Goal: Task Accomplishment & Management: Use online tool/utility

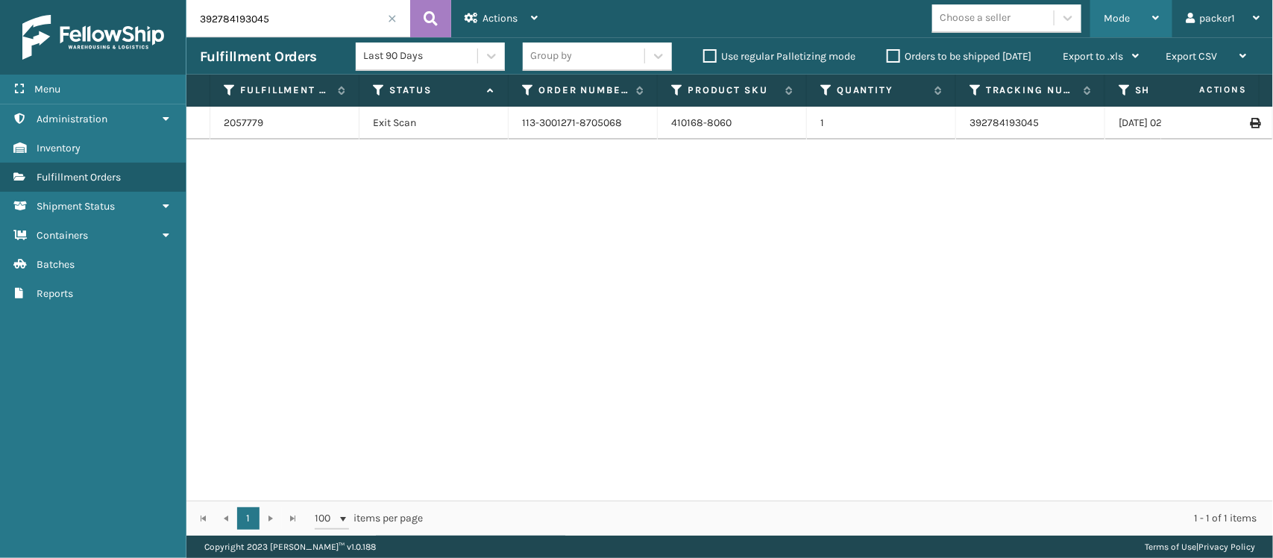
click at [1158, 19] on icon at bounding box center [1155, 18] width 7 height 10
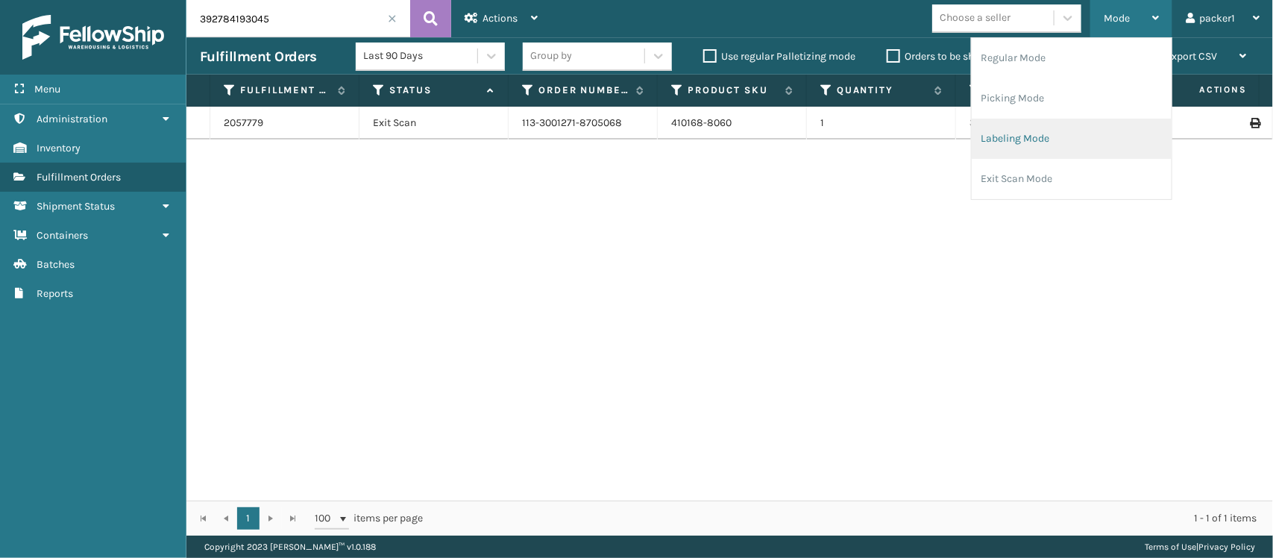
click at [1045, 148] on li "Labeling Mode" at bounding box center [1072, 139] width 200 height 40
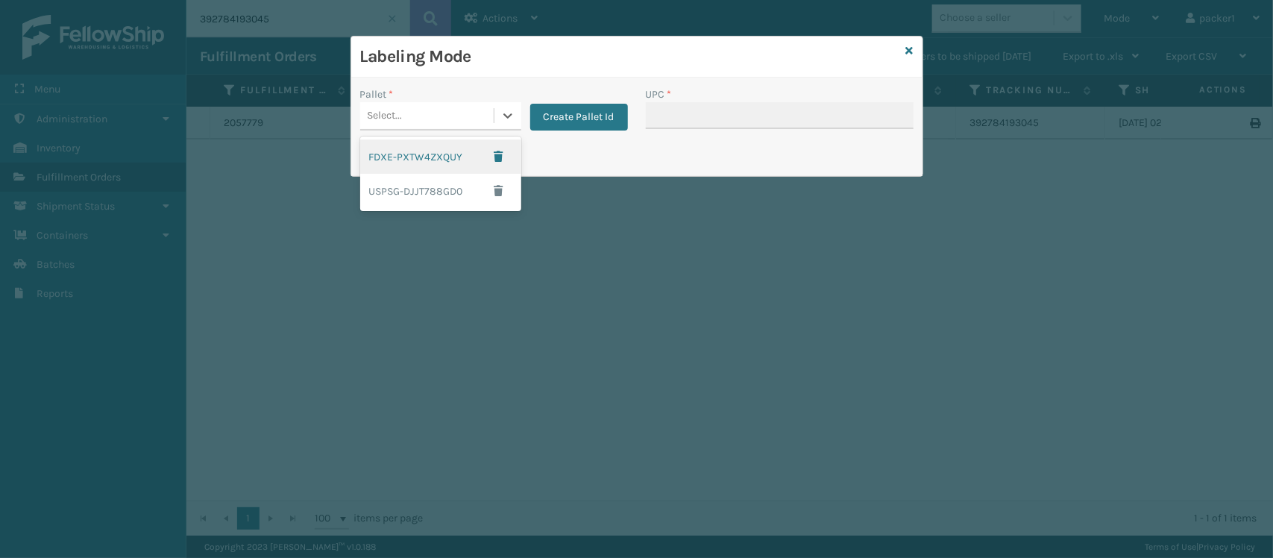
click at [491, 125] on div "Select..." at bounding box center [427, 116] width 134 height 25
click at [434, 160] on div "FDXE-PXTW4ZXQUY" at bounding box center [440, 156] width 161 height 34
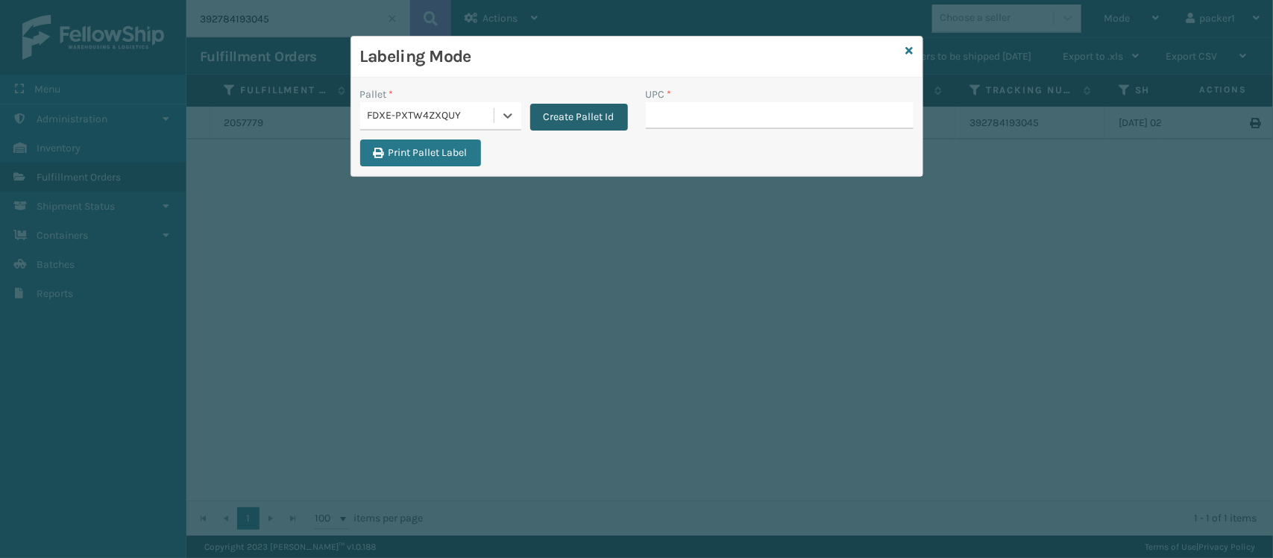
click at [564, 114] on button "Create Pallet Id" at bounding box center [579, 117] width 98 height 27
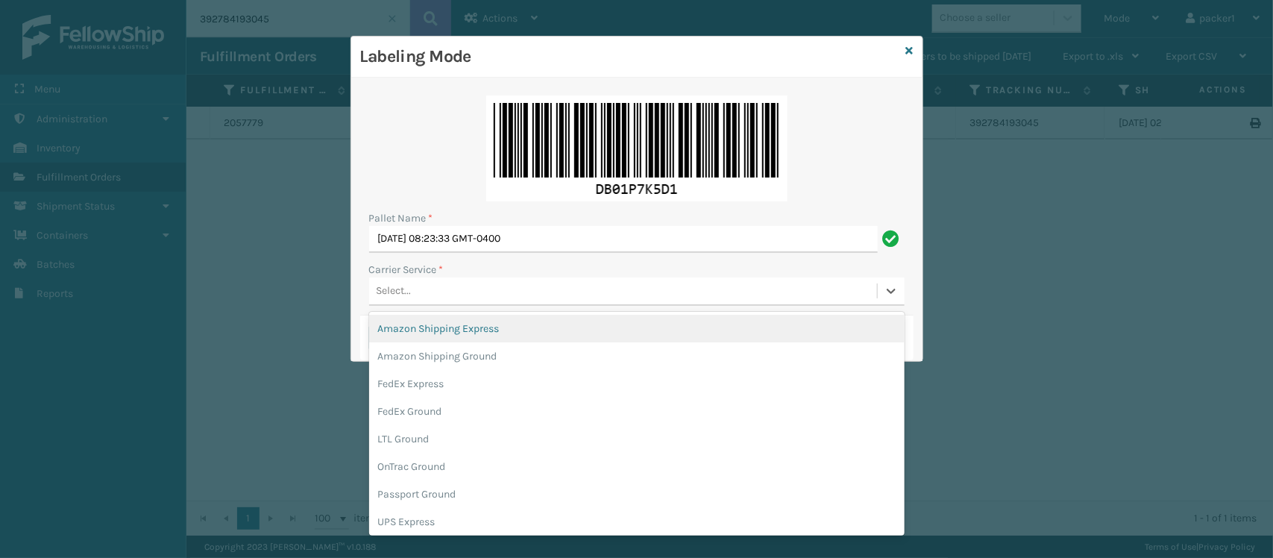
click at [409, 297] on div "Select..." at bounding box center [394, 291] width 35 height 16
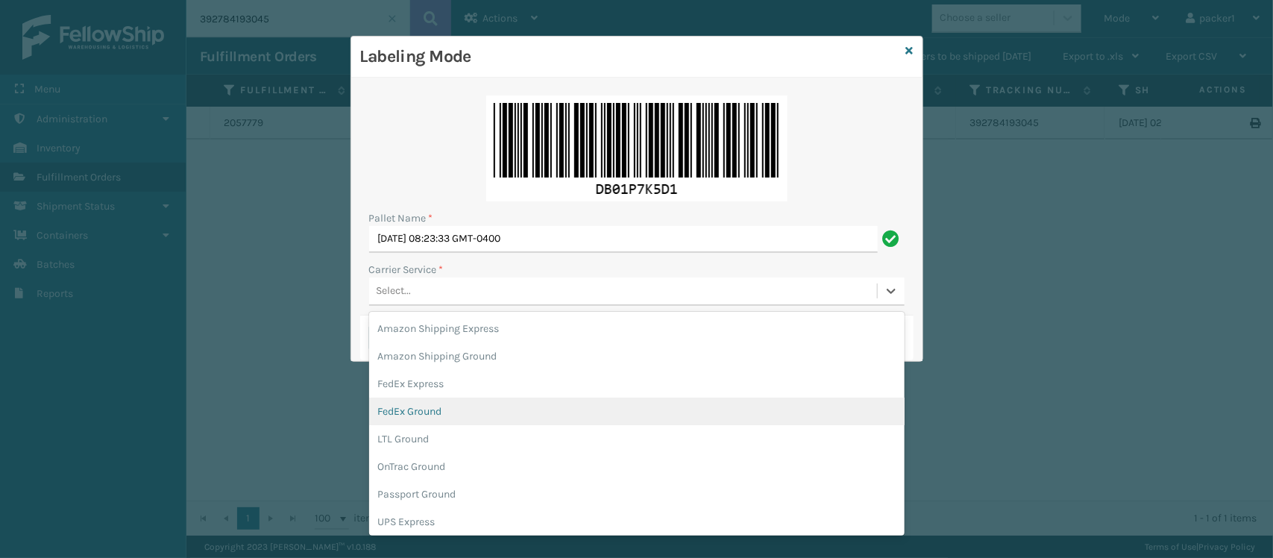
click at [434, 409] on div "FedEx Ground" at bounding box center [637, 412] width 536 height 28
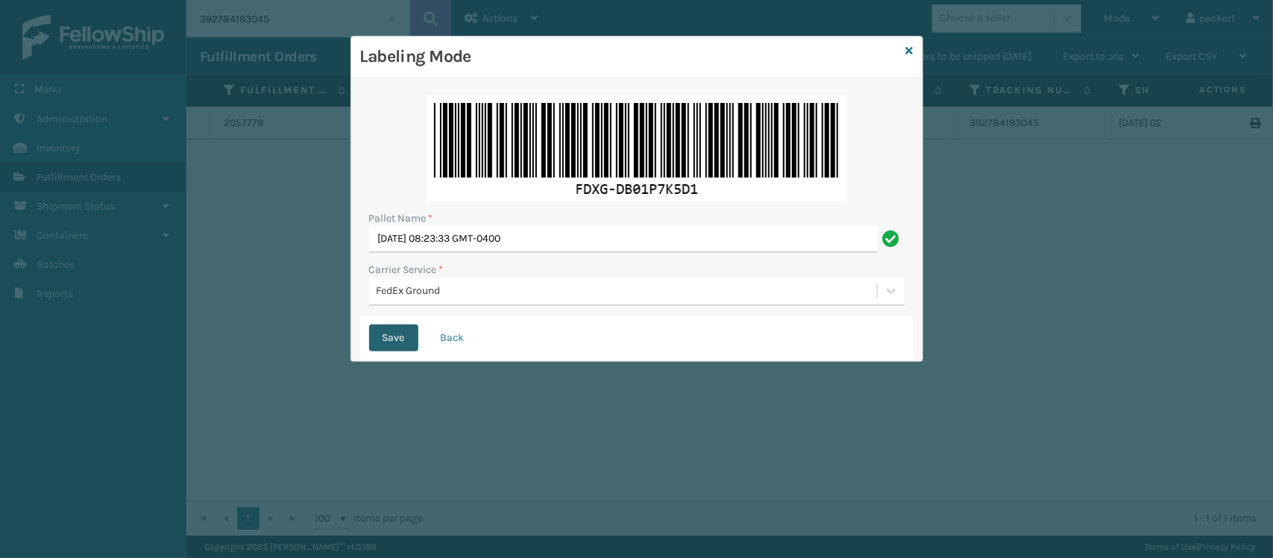
click at [389, 337] on button "Save" at bounding box center [393, 337] width 49 height 27
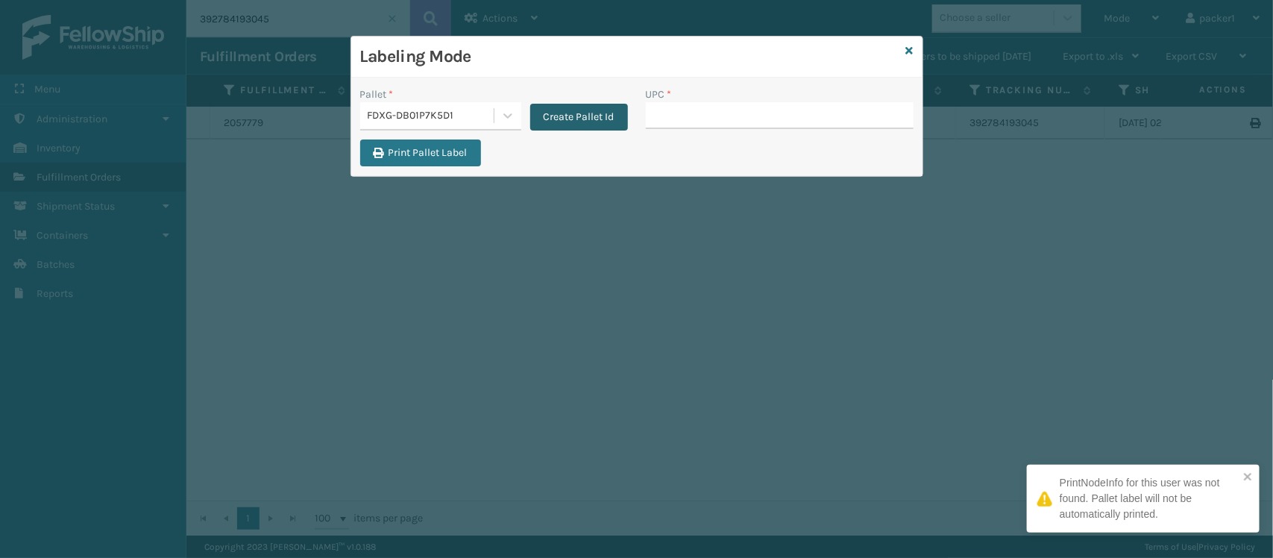
click at [595, 118] on button "Create Pallet Id" at bounding box center [579, 117] width 98 height 27
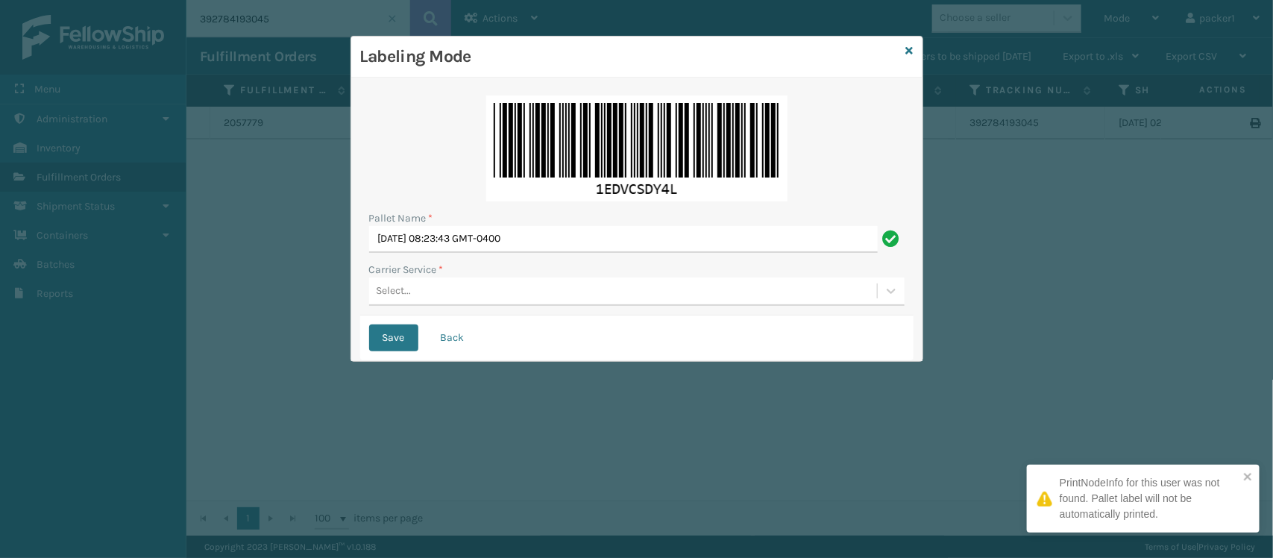
click at [409, 286] on div "Select..." at bounding box center [394, 291] width 35 height 16
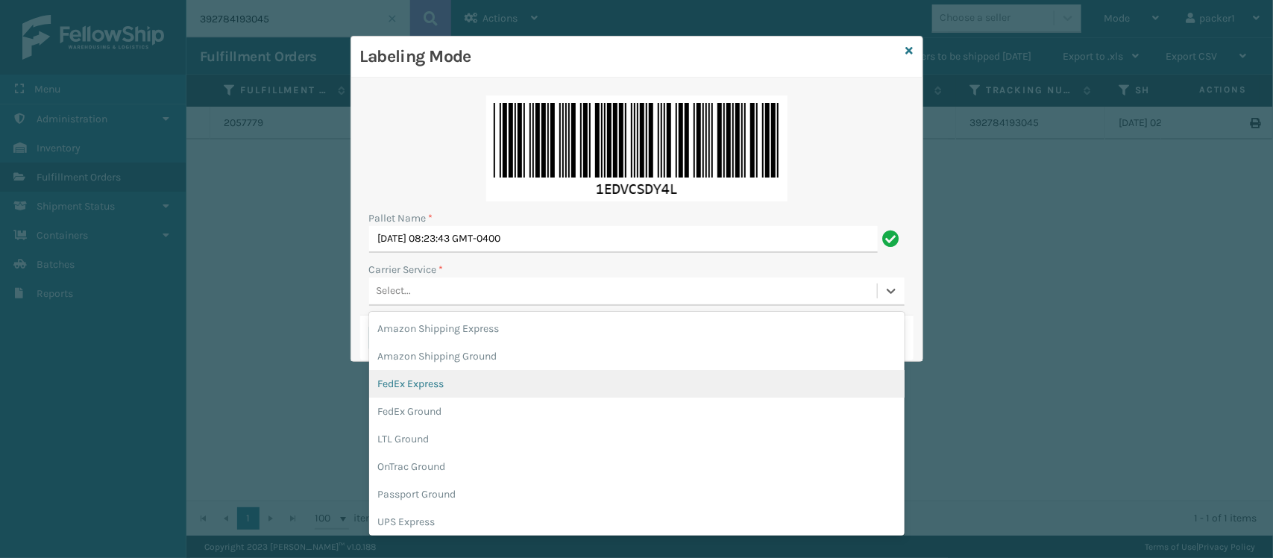
click at [424, 389] on div "FedEx Express" at bounding box center [637, 384] width 536 height 28
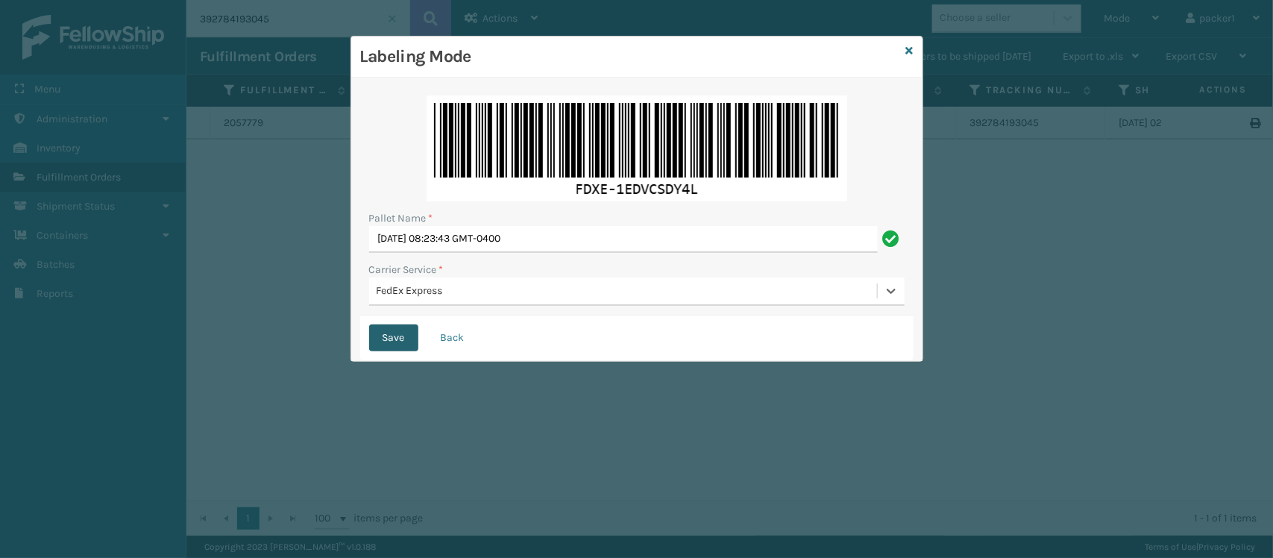
click at [399, 334] on button "Save" at bounding box center [393, 337] width 49 height 27
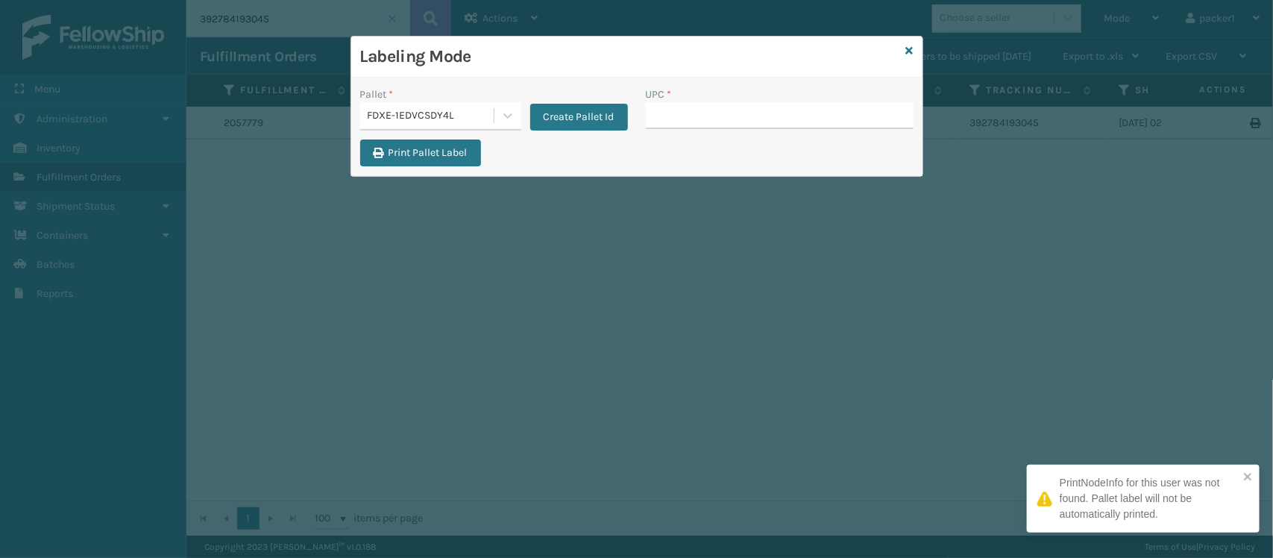
click at [491, 117] on div "FDXE-1EDVCSDY4L" at bounding box center [432, 116] width 128 height 16
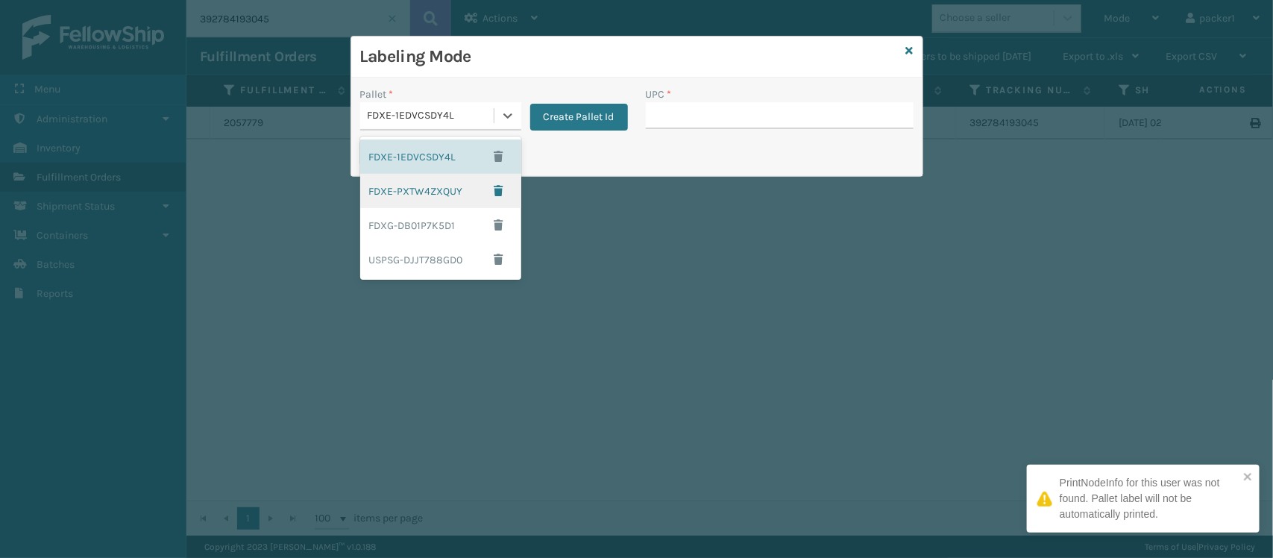
click at [656, 244] on div "Labeling Mode Pallet * option FDXE-PXTW4ZXQUY focused, 2 of 4. 4 results availa…" at bounding box center [636, 279] width 1273 height 558
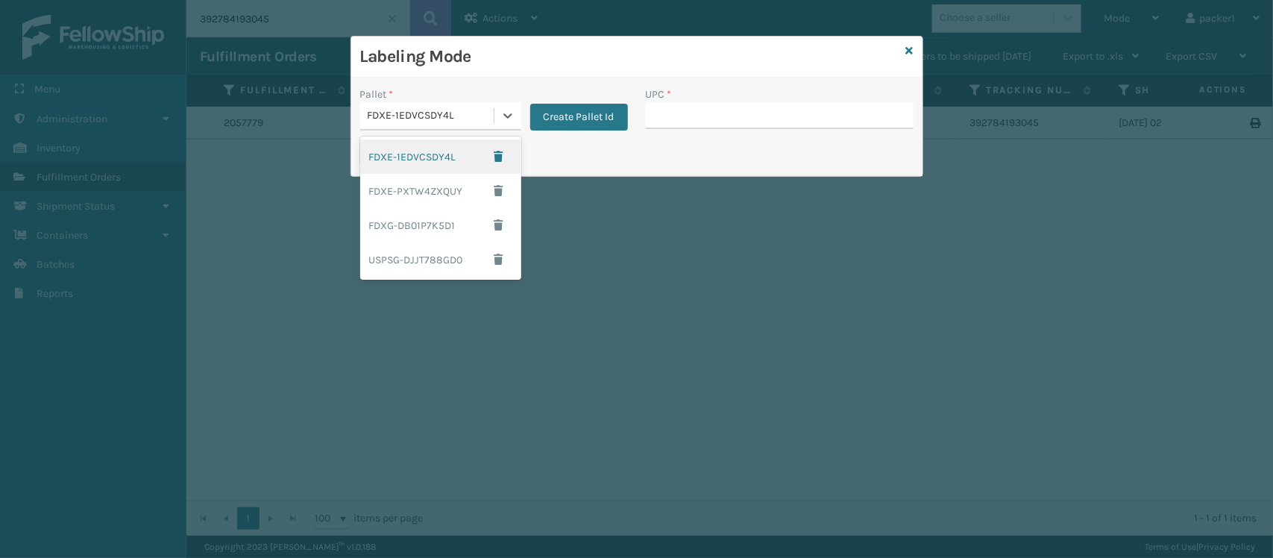
click at [425, 161] on div "FDXE-1EDVCSDY4L" at bounding box center [440, 156] width 161 height 34
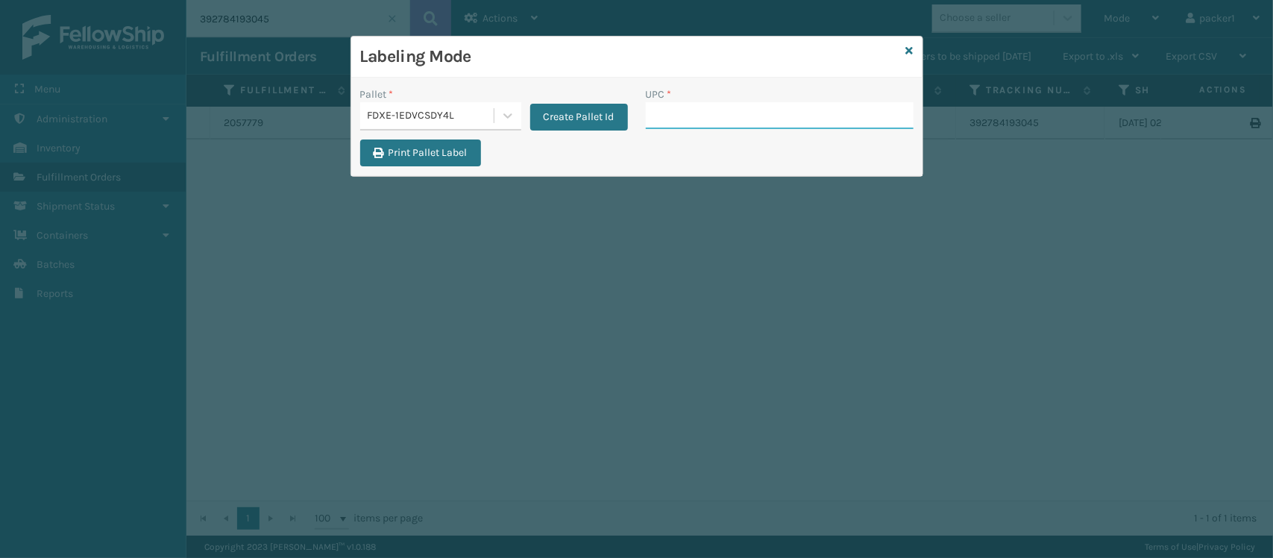
click at [721, 122] on input "UPC *" at bounding box center [780, 115] width 268 height 27
click at [501, 114] on icon at bounding box center [508, 115] width 15 height 15
click at [711, 125] on input "UPC *" at bounding box center [780, 115] width 268 height 27
click at [634, 233] on div "Labeling Mode Pallet * FDXE-1EDVCSDY4L Create Pallet Id UPC * Print Pallet Label" at bounding box center [636, 279] width 1273 height 558
click at [692, 162] on div "Print Pallet Label" at bounding box center [636, 157] width 571 height 36
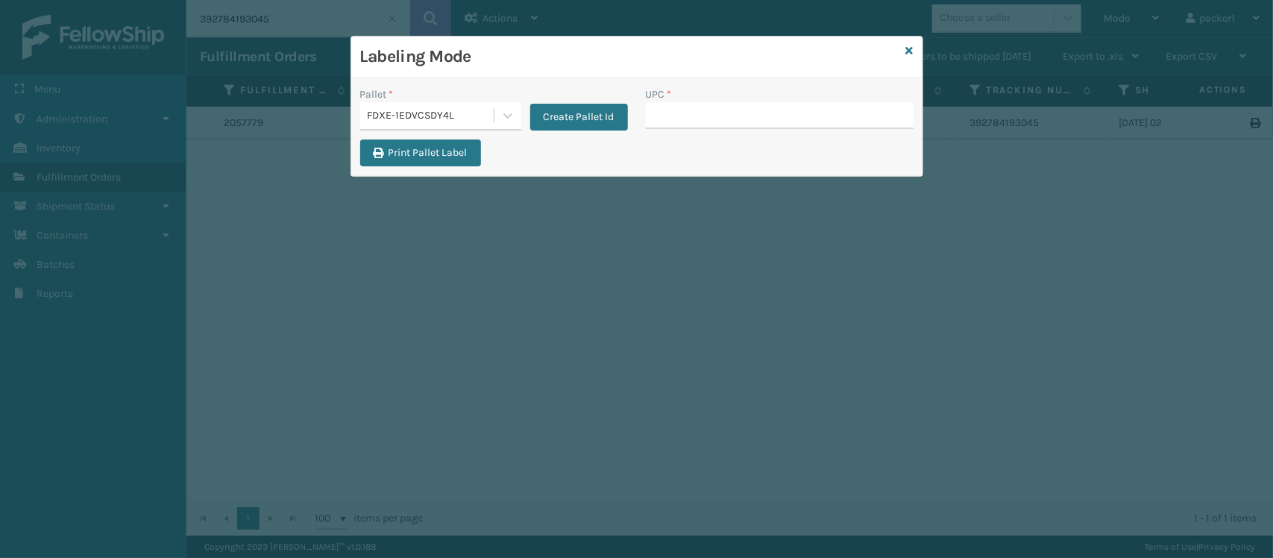
click at [689, 132] on div "UPC *" at bounding box center [780, 113] width 286 height 53
click at [691, 123] on input "UPC *" at bounding box center [780, 115] width 268 height 27
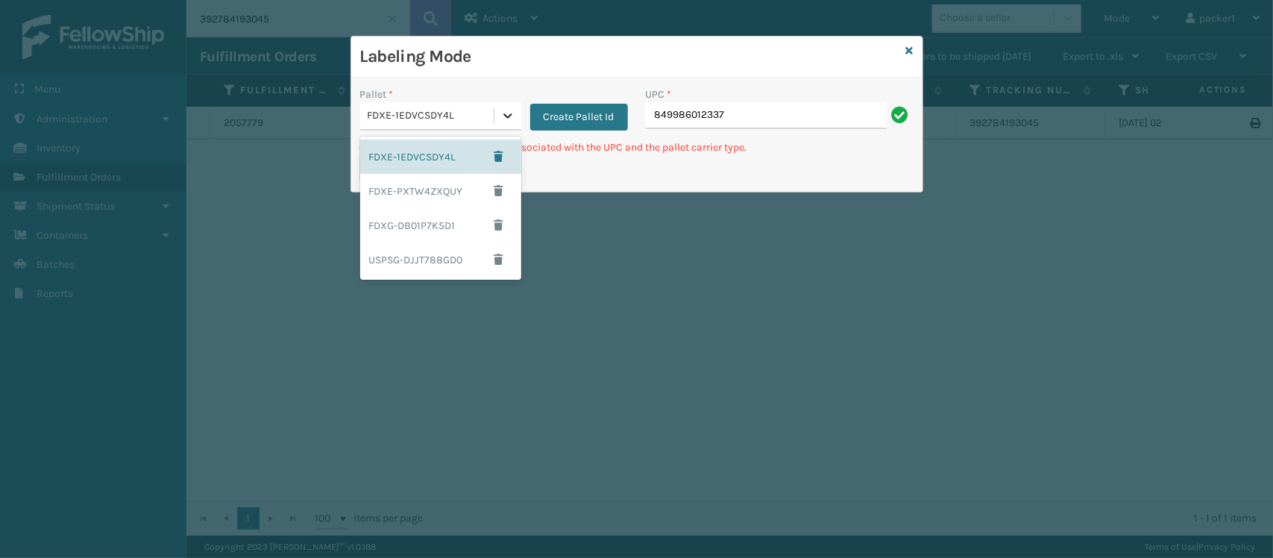
click at [507, 121] on icon at bounding box center [508, 115] width 15 height 15
click at [454, 195] on div "FDXE-PXTW4ZXQUY" at bounding box center [440, 191] width 161 height 34
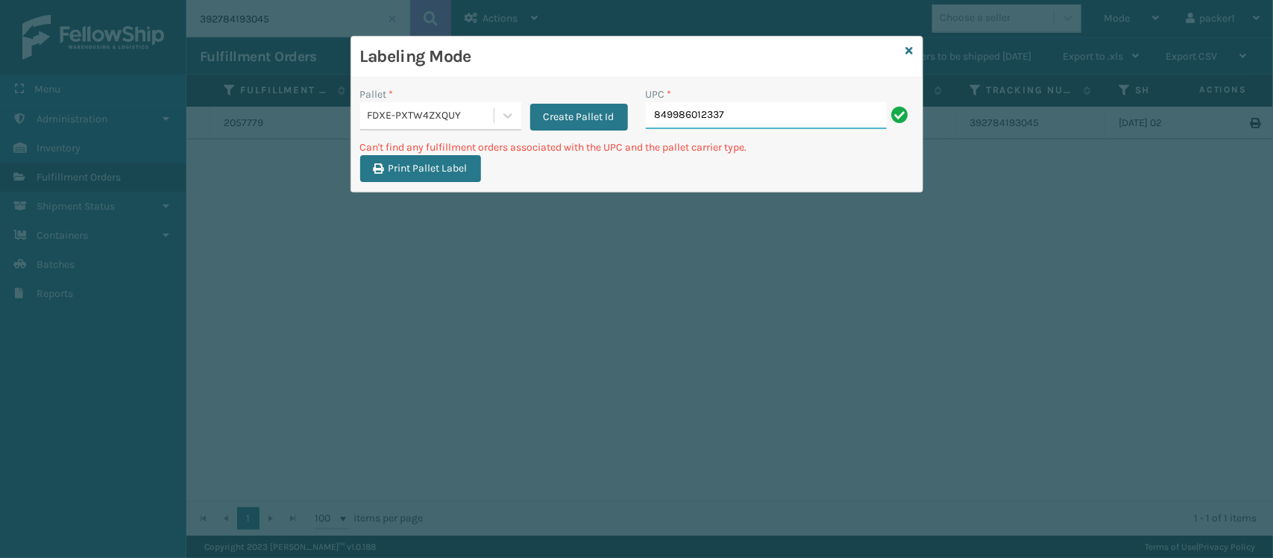
click at [771, 113] on input "849986012337" at bounding box center [766, 115] width 241 height 27
click at [487, 118] on div "FDXE-PXTW4ZXQUY" at bounding box center [432, 116] width 128 height 16
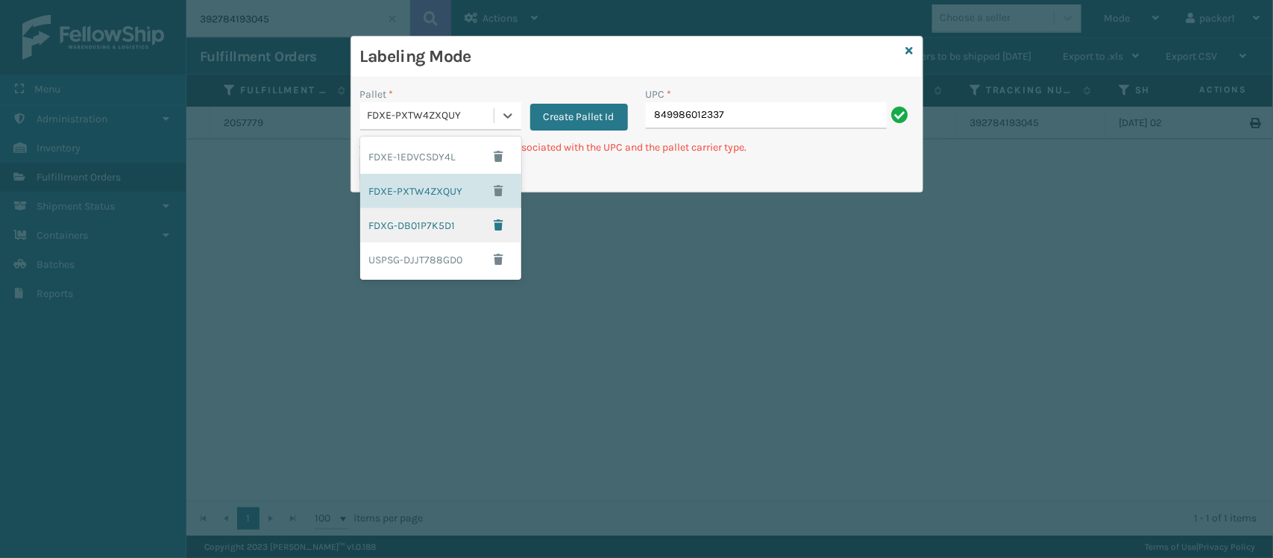
click at [436, 221] on div "FDXG-DB01P7K5D1" at bounding box center [440, 225] width 161 height 34
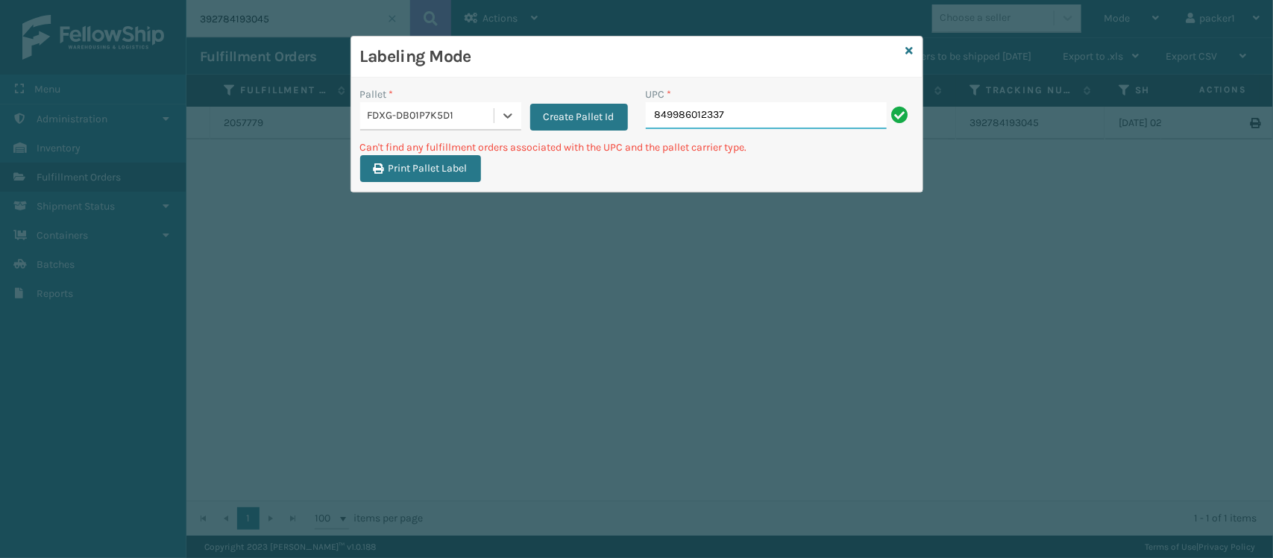
click at [813, 114] on input "849986012337" at bounding box center [766, 115] width 241 height 27
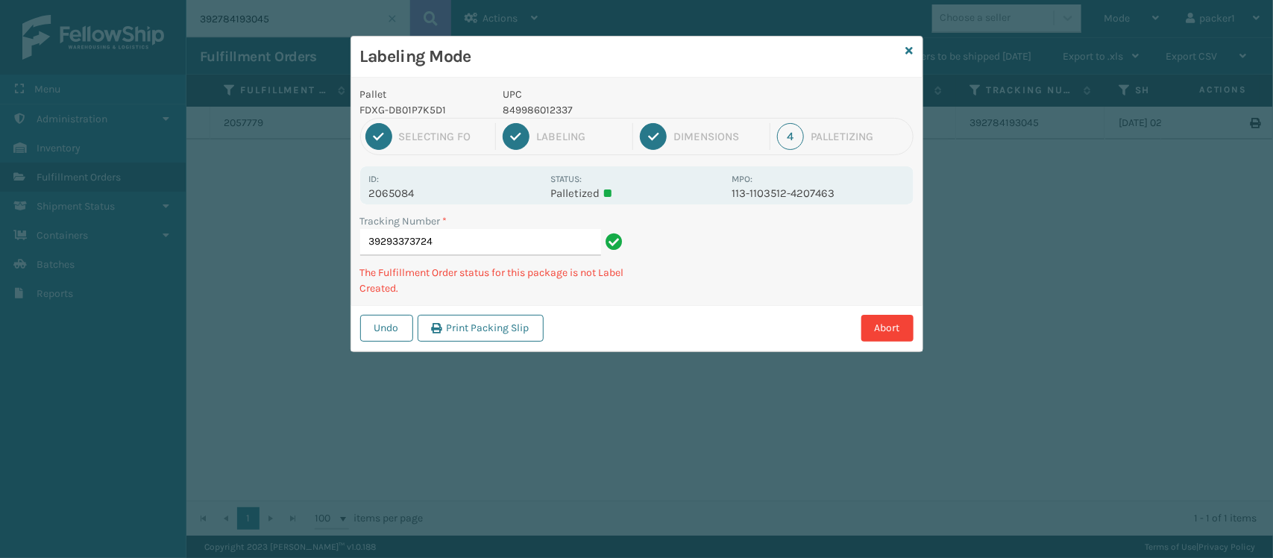
type input "39293373724"
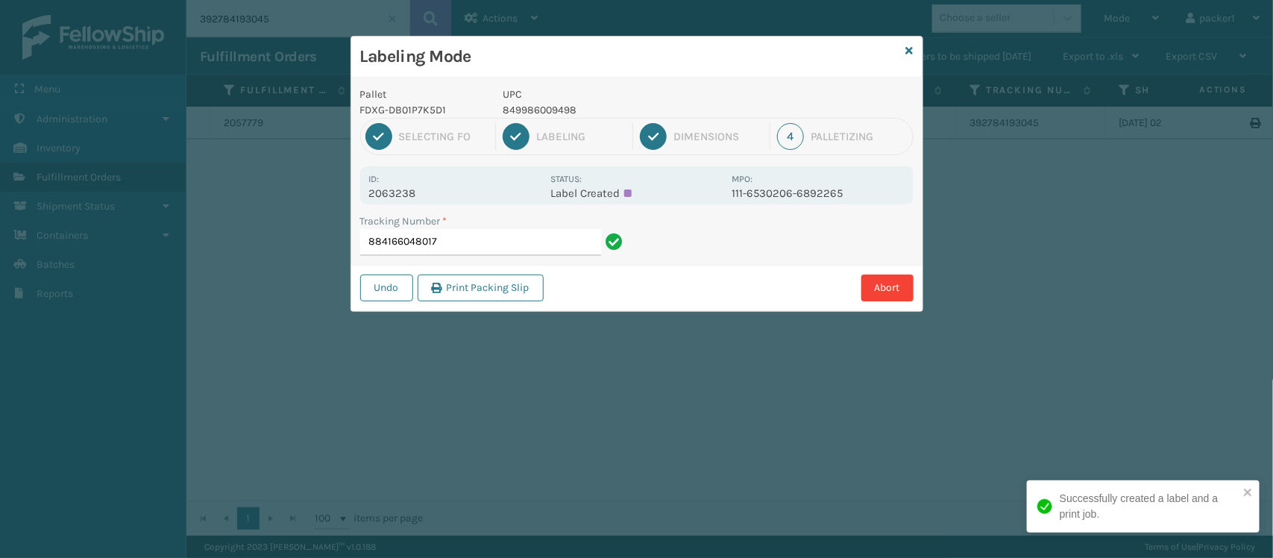
click at [714, 146] on div "3 Dimensions" at bounding box center [705, 136] width 131 height 27
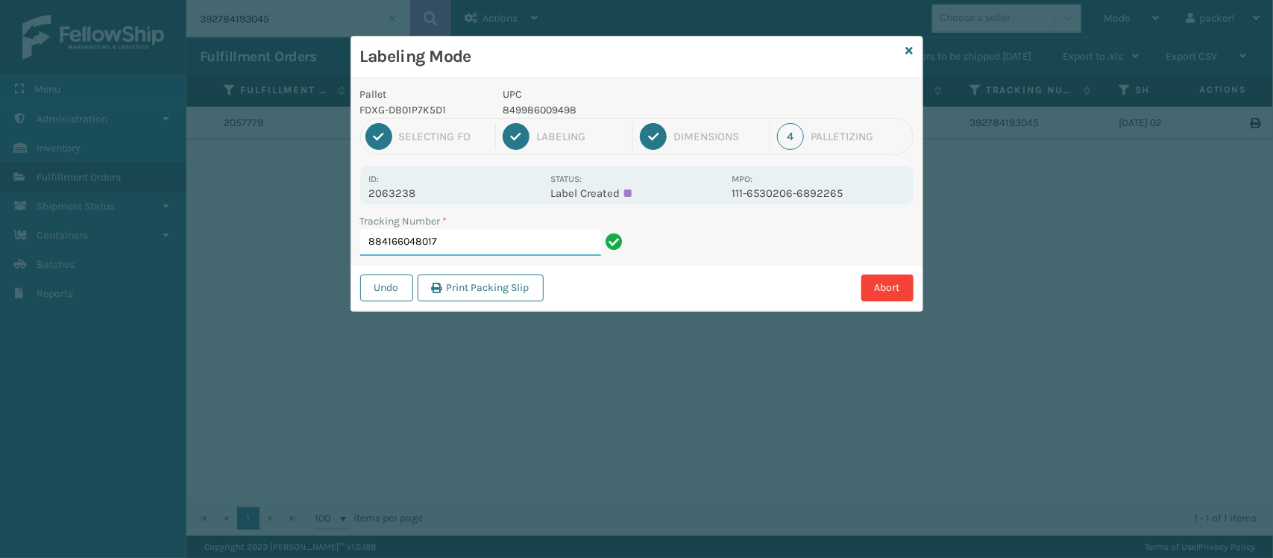
click at [519, 245] on input "884166048017" at bounding box center [480, 242] width 241 height 27
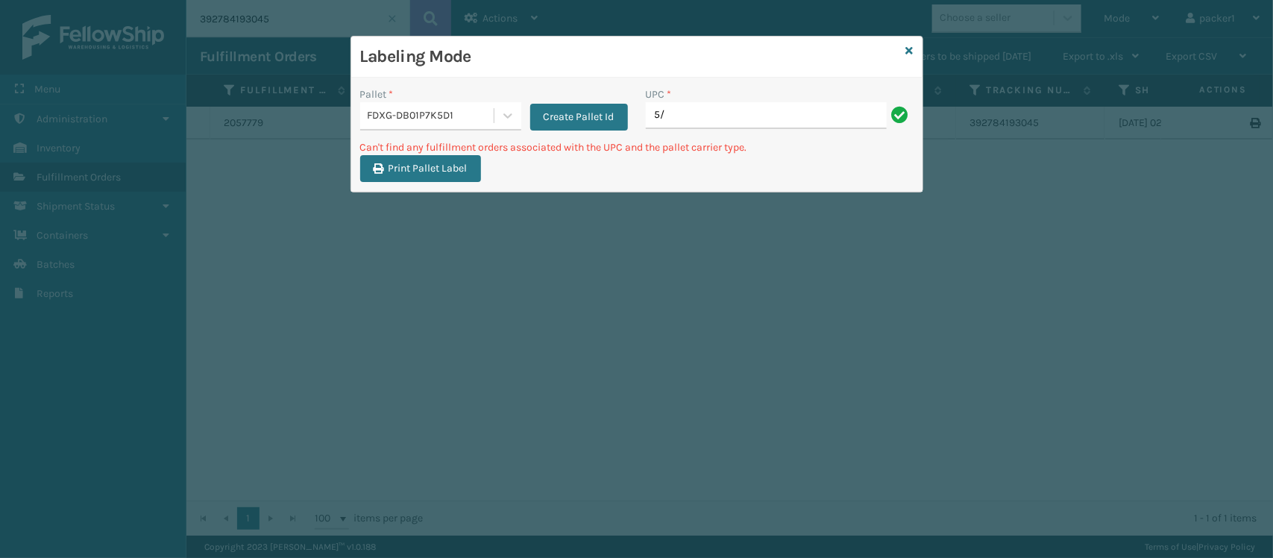
type input "5"
type input "1"
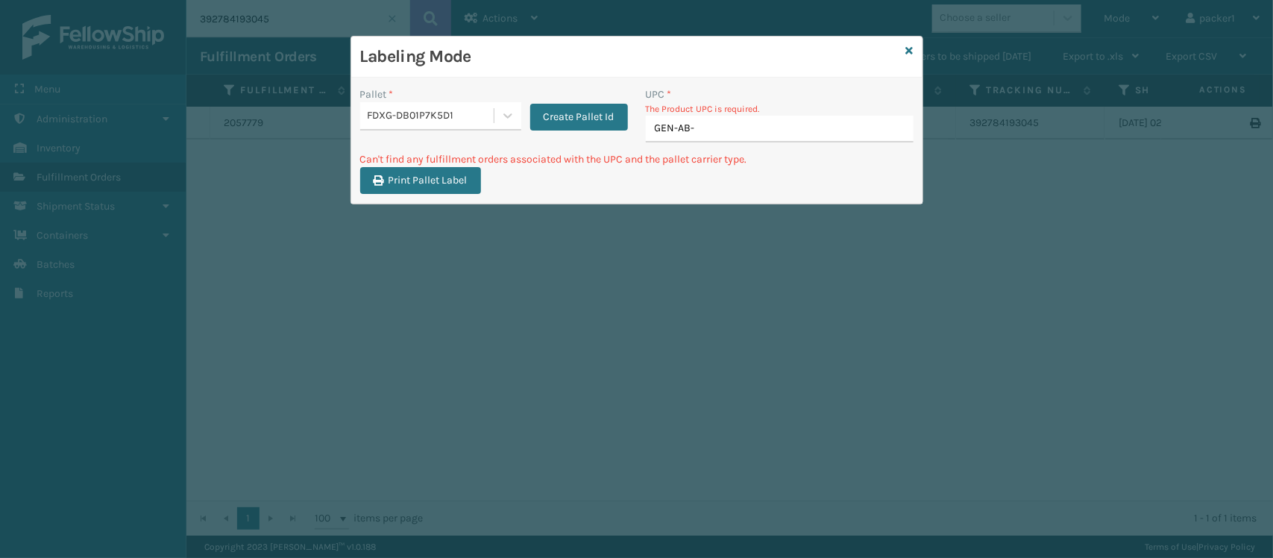
type input "GEN-AB-E"
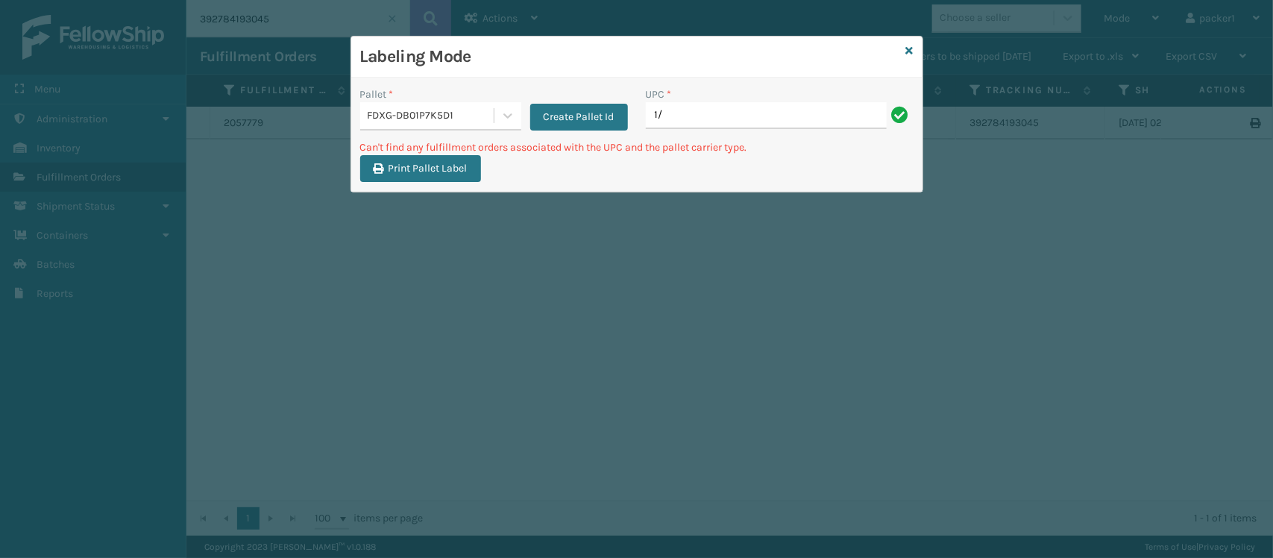
type input "1"
type input "4"
type input "S"
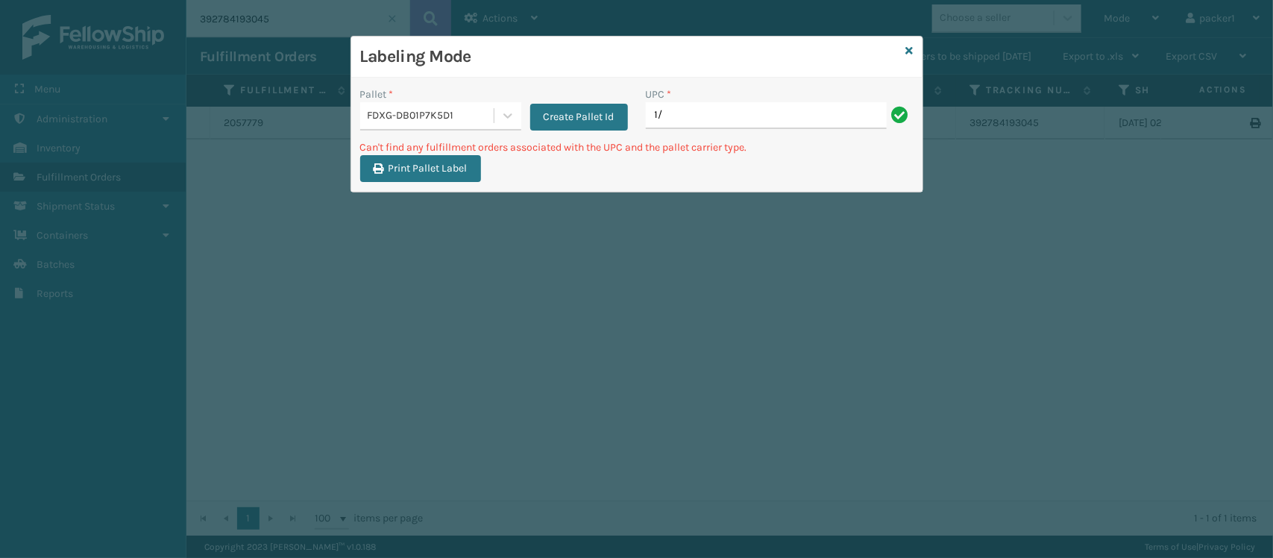
type input "1"
type input "S"
type input "1"
type input "S"
type input "1"
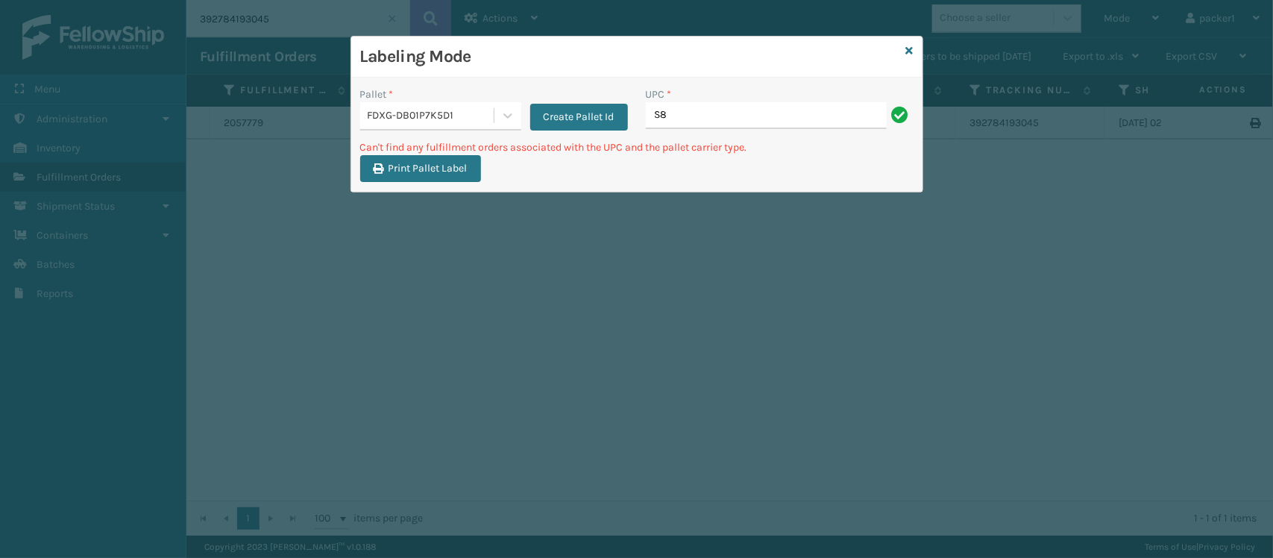
type input "S"
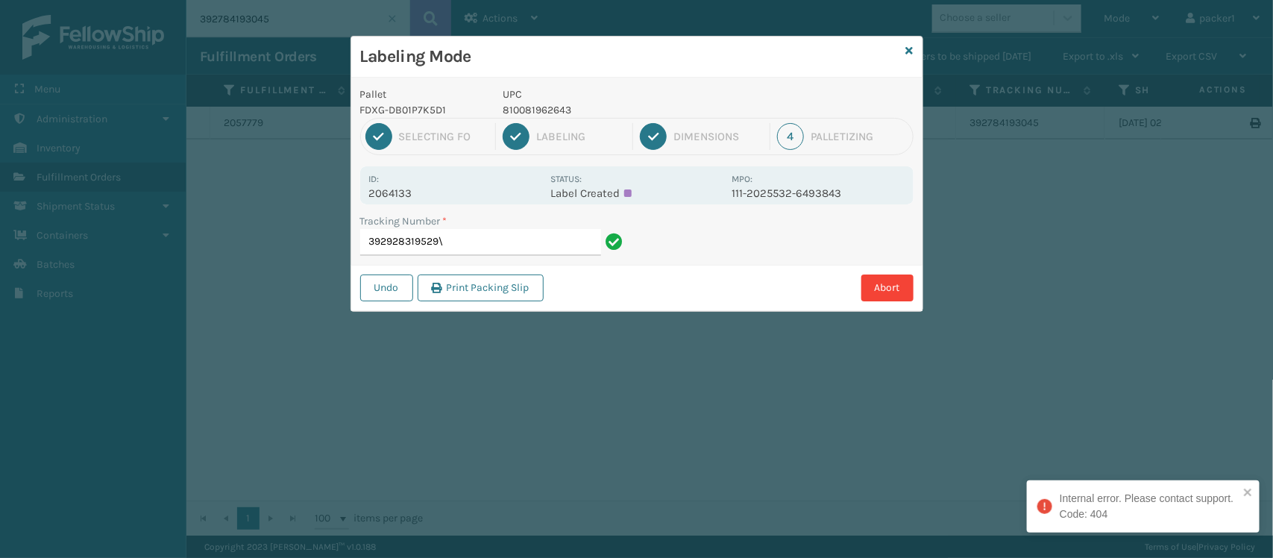
type input "392928319529"
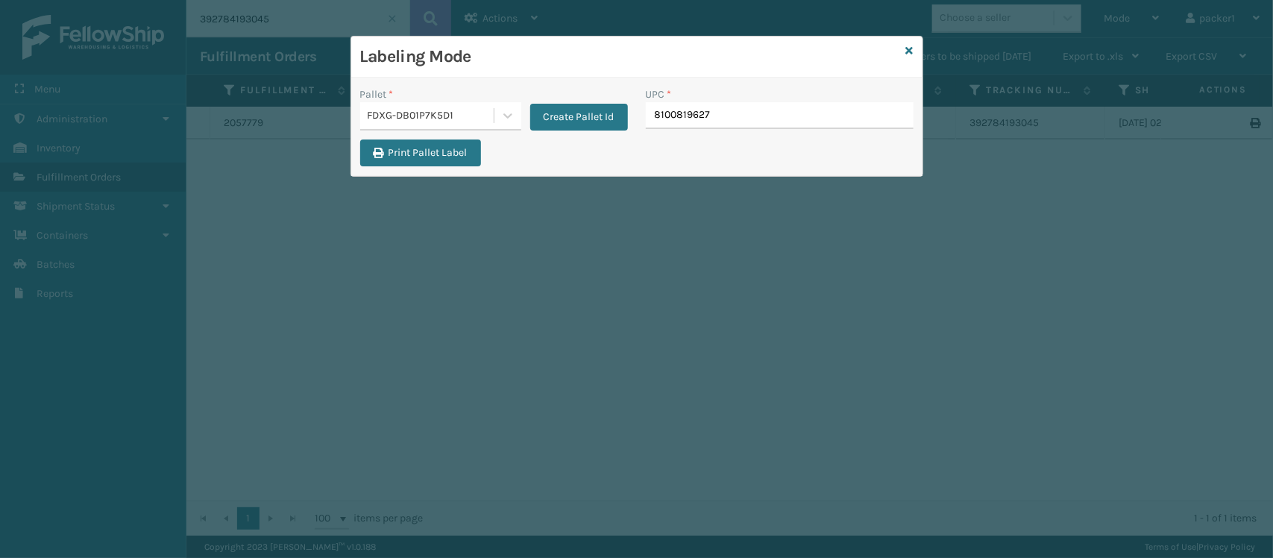
type input "81008196274"
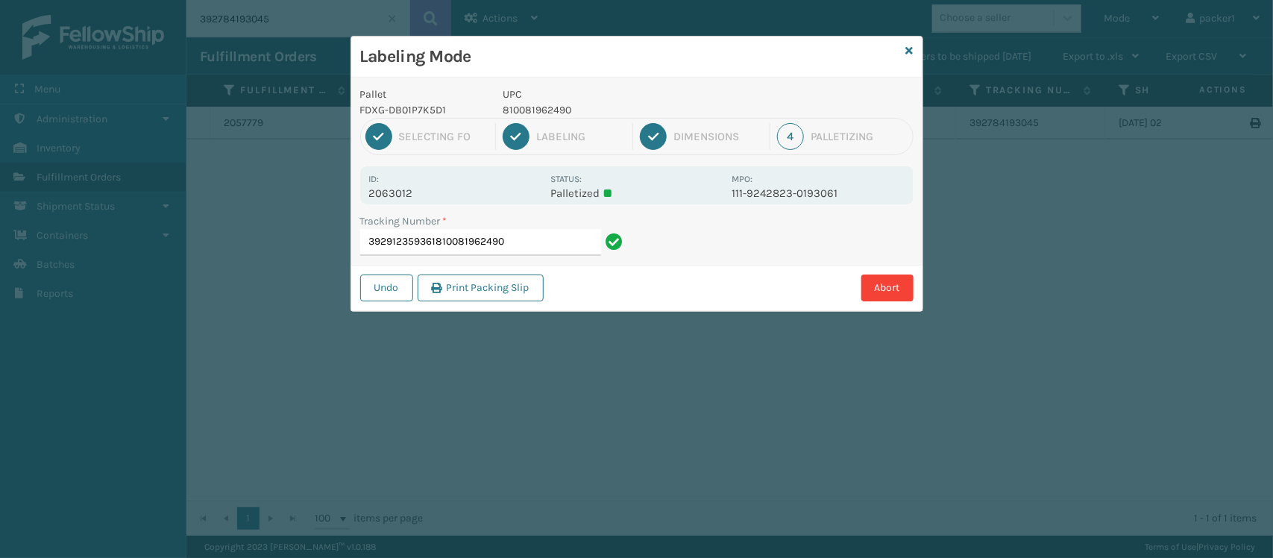
type input "392912359361810081962490"
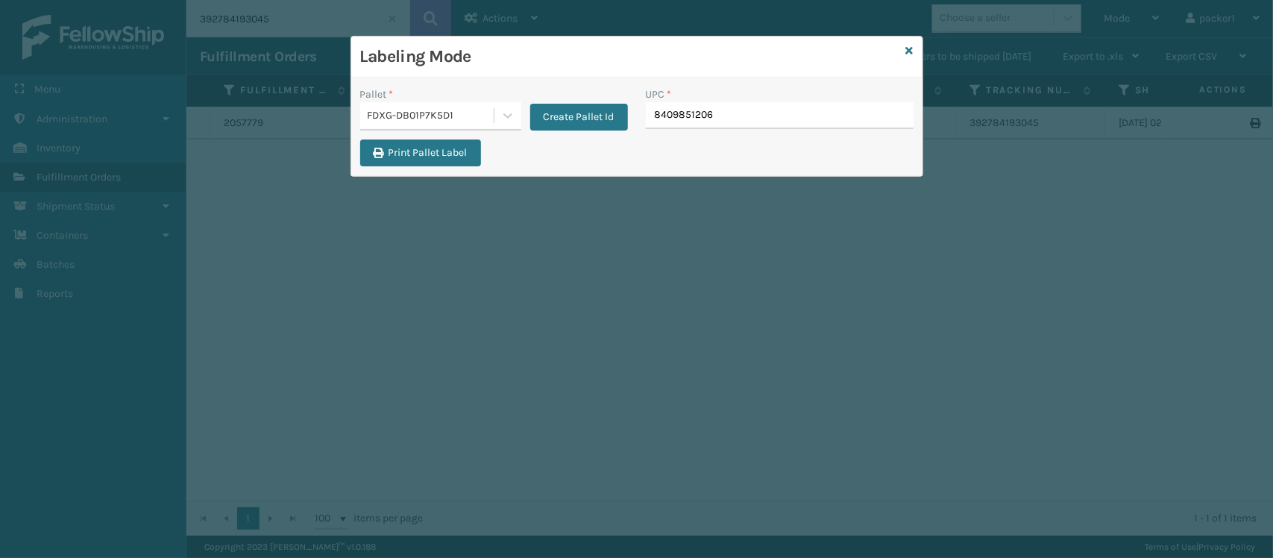
type input "84098512063"
